Goal: Communication & Community: Answer question/provide support

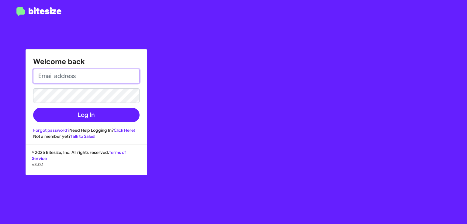
click at [68, 76] on input "email" at bounding box center [86, 76] width 106 height 15
type input "[EMAIL_ADDRESS][DOMAIN_NAME]"
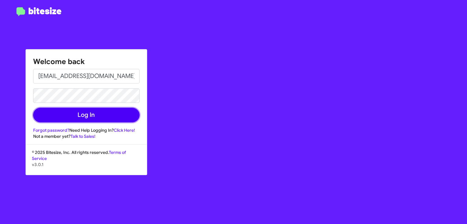
click at [84, 118] on button "Log In" at bounding box center [86, 115] width 106 height 15
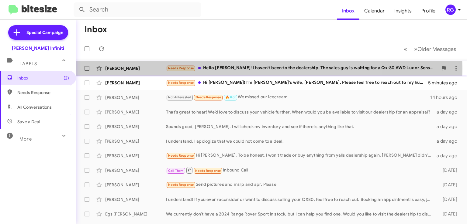
click at [229, 68] on div "Needs Response Hello [PERSON_NAME]! I haven't been to the dealership. The sales…" at bounding box center [302, 68] width 272 height 7
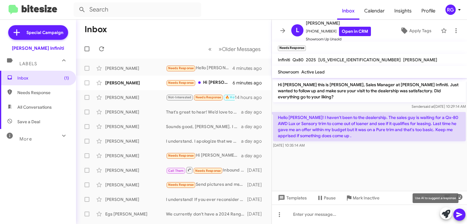
click at [444, 216] on icon at bounding box center [446, 214] width 9 height 9
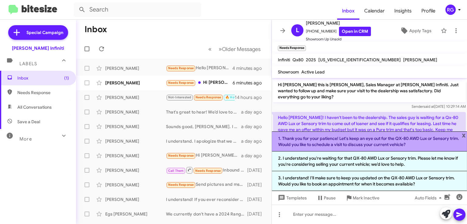
click at [307, 146] on li "1. Thank you for your patience! Let's keep an eye out for the QX-80 AWD Lux or …" at bounding box center [369, 142] width 195 height 20
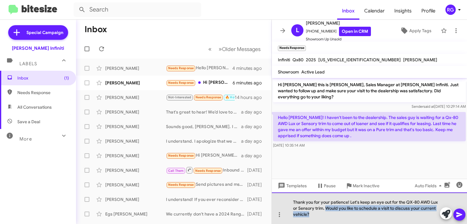
drag, startPoint x: 327, startPoint y: 208, endPoint x: 318, endPoint y: 218, distance: 14.0
click at [318, 218] on div "Thank you for your patience! Let's keep an eye out for the QX-80 AWD Lux or Sen…" at bounding box center [369, 209] width 195 height 32
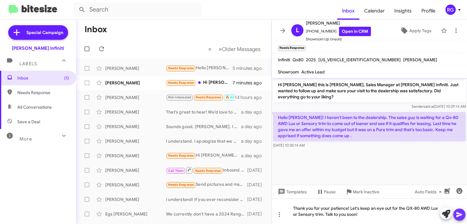
click at [462, 216] on icon at bounding box center [459, 214] width 7 height 7
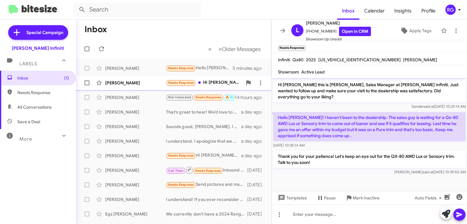
click at [230, 81] on div "Needs Response Hi [PERSON_NAME]! I'm [PERSON_NAME]'s wife, [PERSON_NAME]. Pleas…" at bounding box center [204, 82] width 76 height 7
